Goal: Check status: Check status

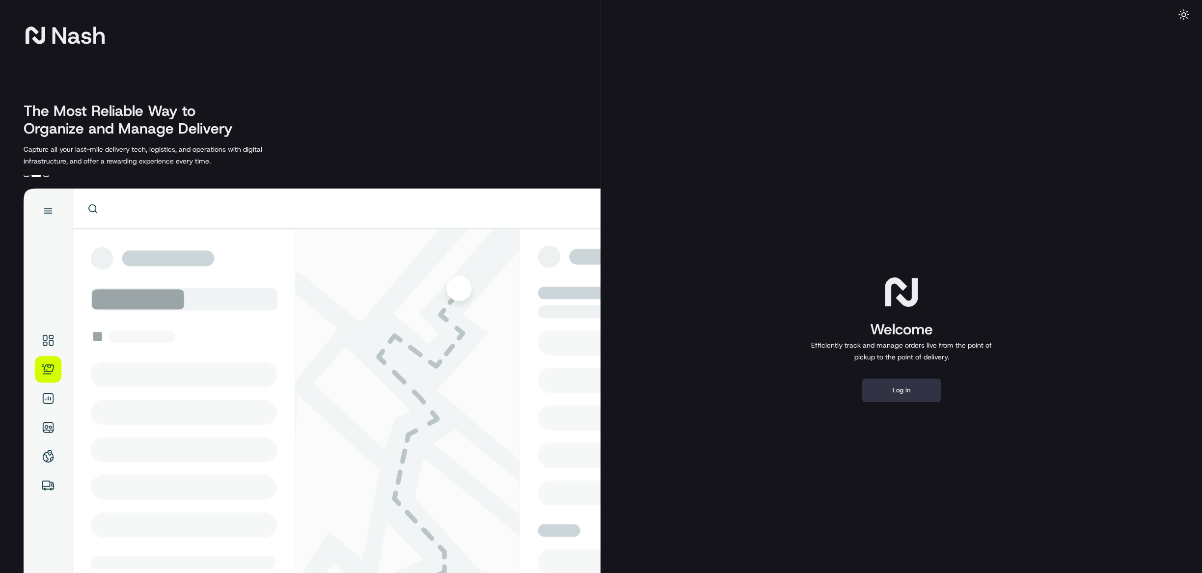
click at [925, 396] on button "Log in" at bounding box center [901, 390] width 79 height 24
